Goal: Information Seeking & Learning: Check status

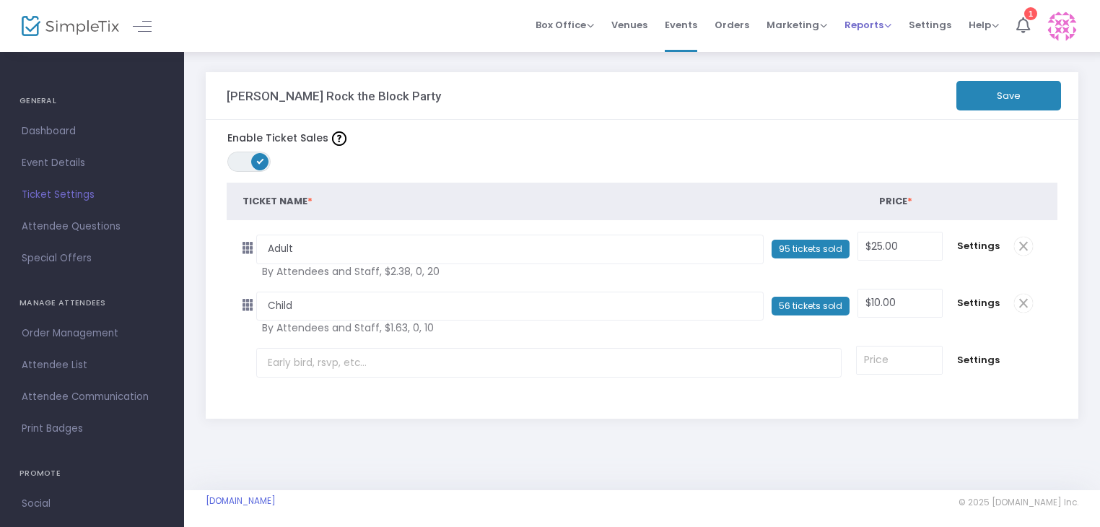
click at [861, 27] on span "Reports" at bounding box center [868, 25] width 47 height 14
click at [862, 70] on li "Sales Reports" at bounding box center [892, 77] width 94 height 28
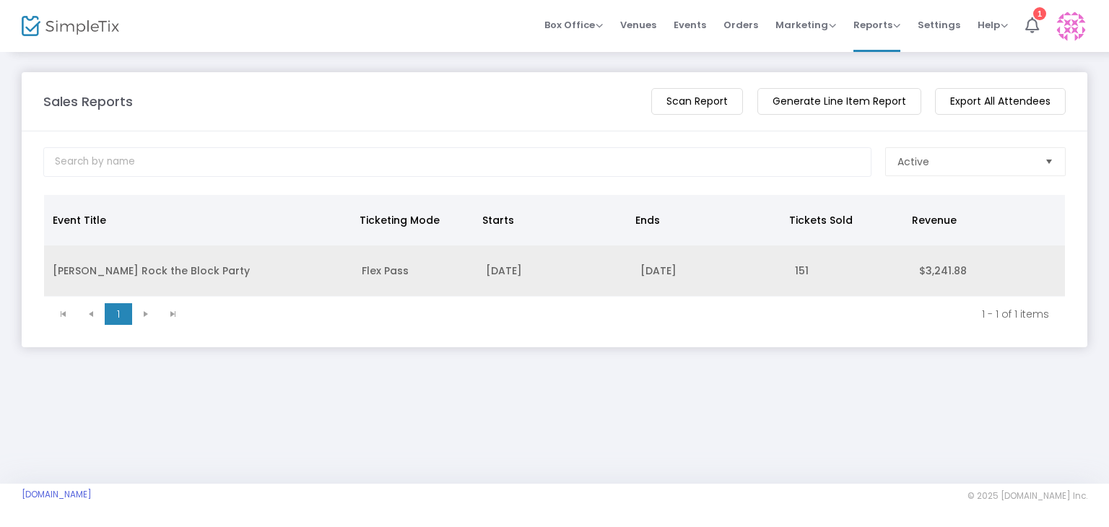
click at [918, 272] on td "$3,241.88" at bounding box center [987, 270] width 155 height 51
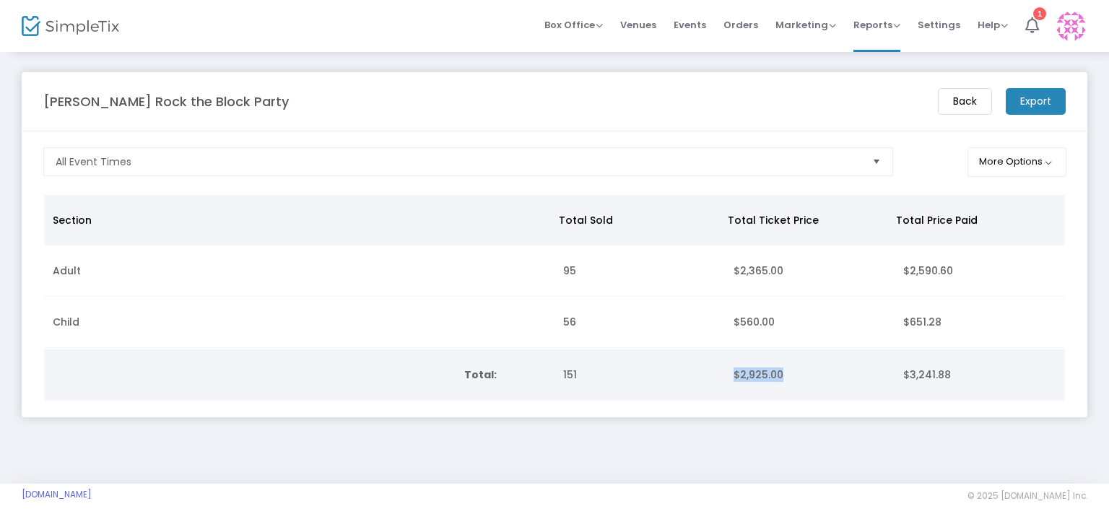
drag, startPoint x: 777, startPoint y: 370, endPoint x: 696, endPoint y: 368, distance: 80.9
click at [696, 368] on tr "Total: 151 $2,925.00 $3,241.88" at bounding box center [554, 374] width 1021 height 51
click at [890, 451] on div "[PERSON_NAME] Rock the Block Party Back Export All Event Times More Options Sec…" at bounding box center [554, 267] width 1109 height 433
drag, startPoint x: 796, startPoint y: 370, endPoint x: 719, endPoint y: 376, distance: 77.5
click at [725, 376] on td "$2,925.00" at bounding box center [810, 374] width 170 height 51
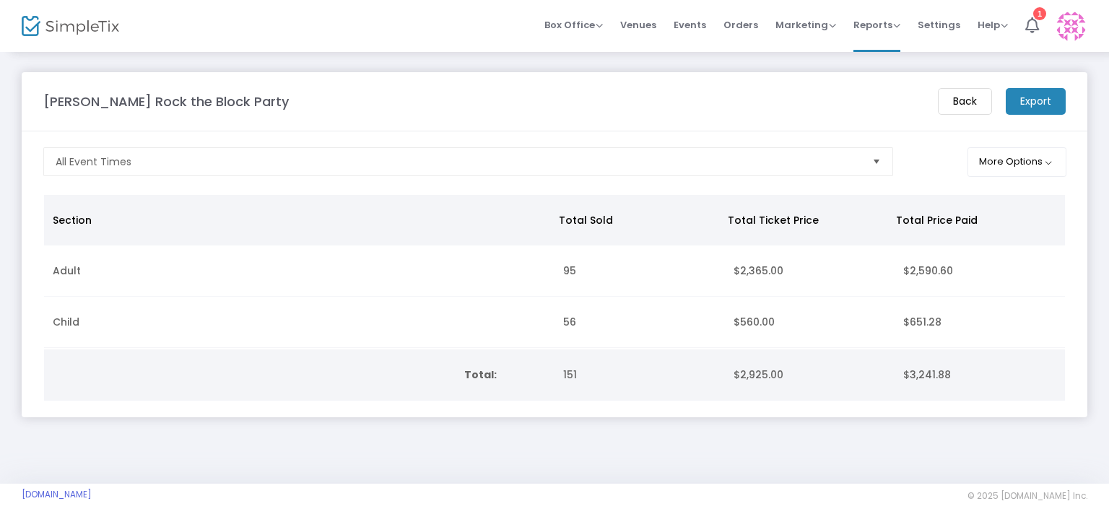
click at [557, 113] on div "[PERSON_NAME] Rock the Block Party Back Export" at bounding box center [554, 101] width 1037 height 27
click at [69, 26] on img at bounding box center [70, 26] width 97 height 21
